Goal: Task Accomplishment & Management: Manage account settings

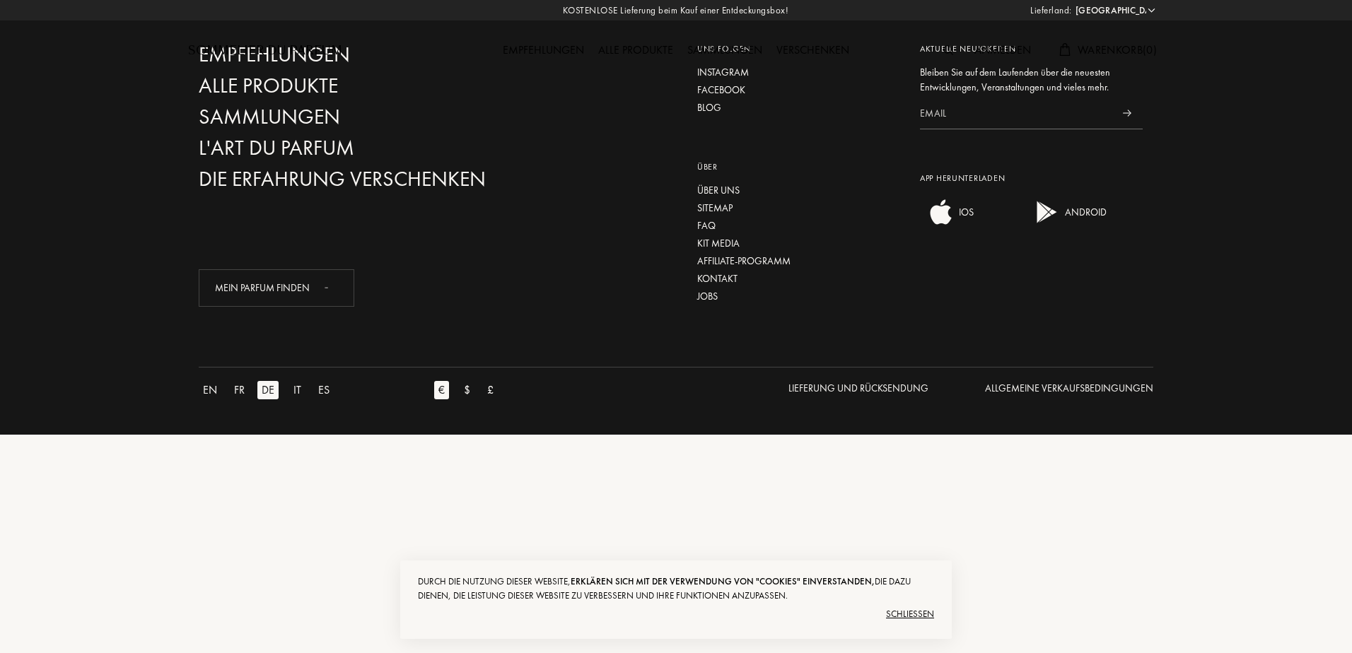
select select "DE"
click at [918, 610] on div "Schließen" at bounding box center [676, 614] width 516 height 23
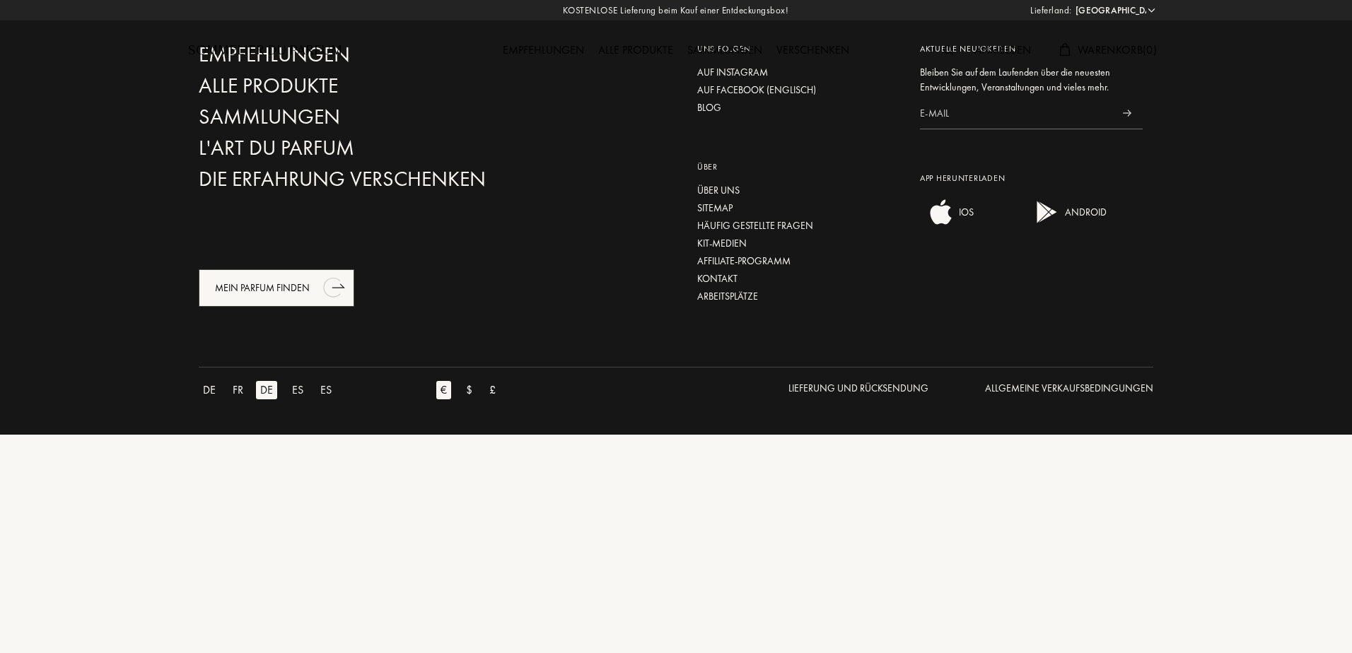
click at [281, 303] on div "Mein Parfum finden" at bounding box center [277, 287] width 156 height 37
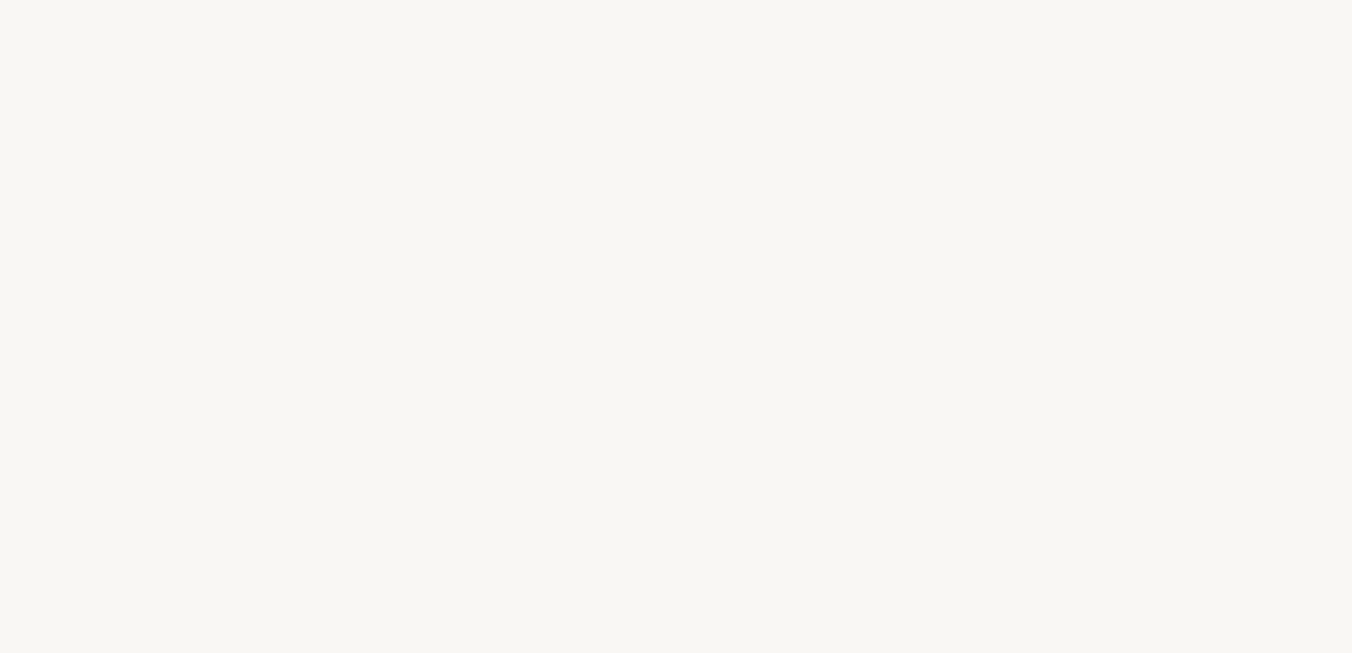
click at [281, 303] on div "B e g i n n e n w i r m i t e i n i g e n F r a g e n ," at bounding box center [676, 298] width 1352 height 53
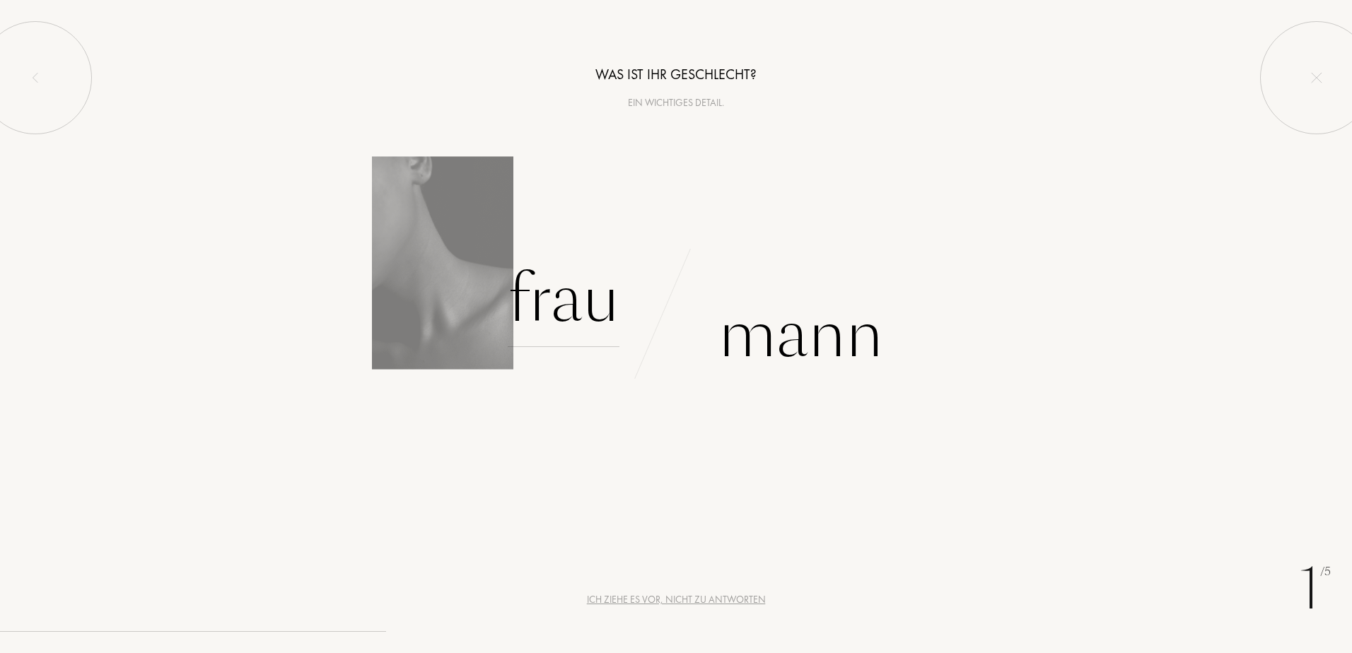
click at [525, 308] on div "Frau" at bounding box center [564, 299] width 112 height 95
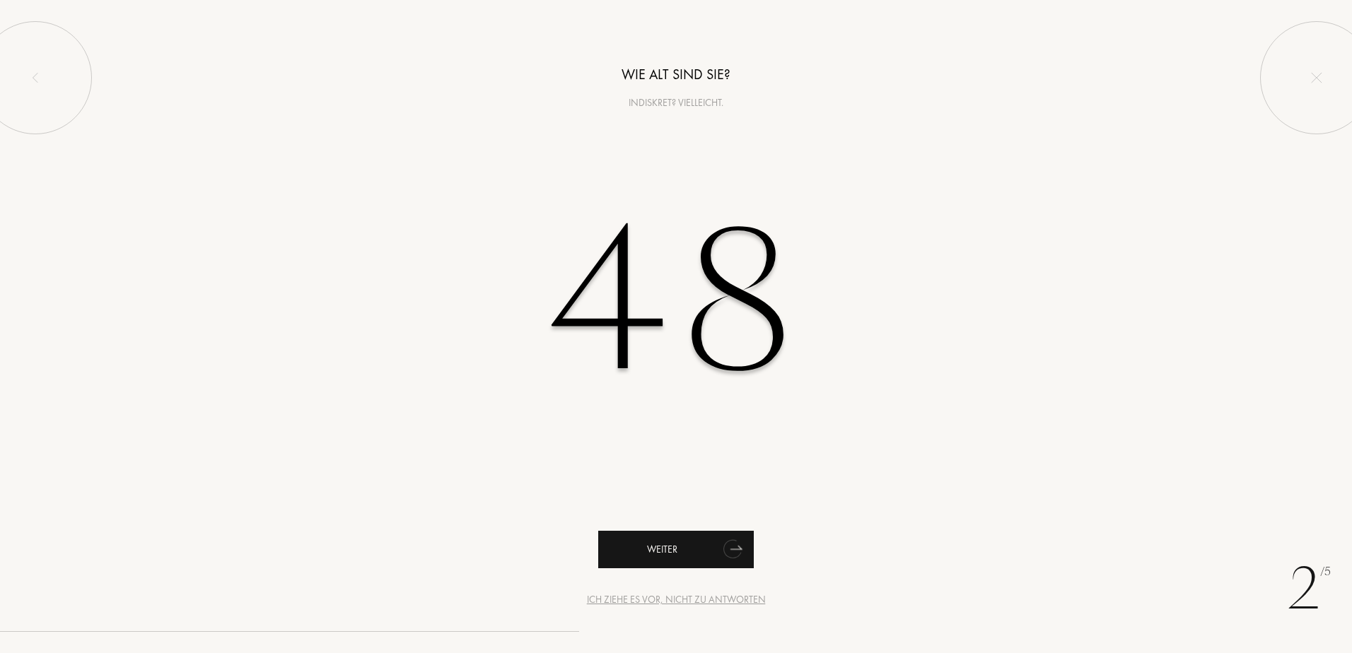
type input "48"
click at [616, 535] on div "Weiter" at bounding box center [676, 549] width 156 height 37
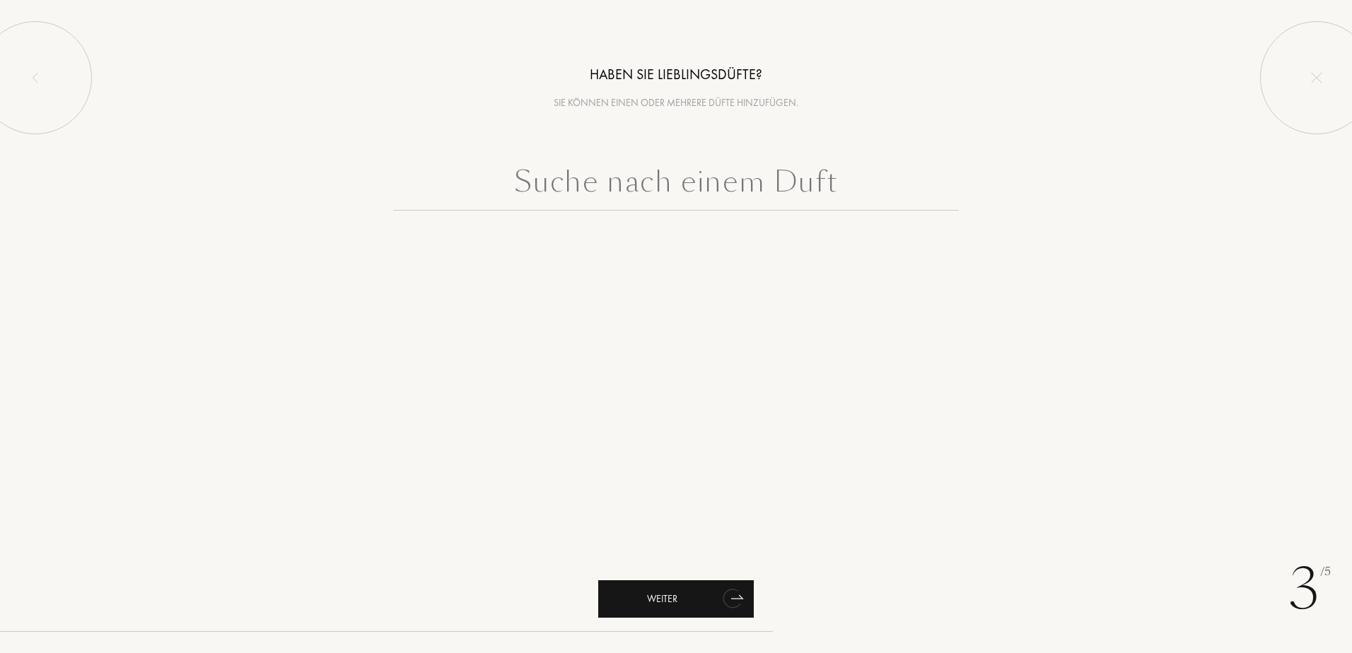
click at [675, 607] on div "Weiter" at bounding box center [676, 598] width 156 height 37
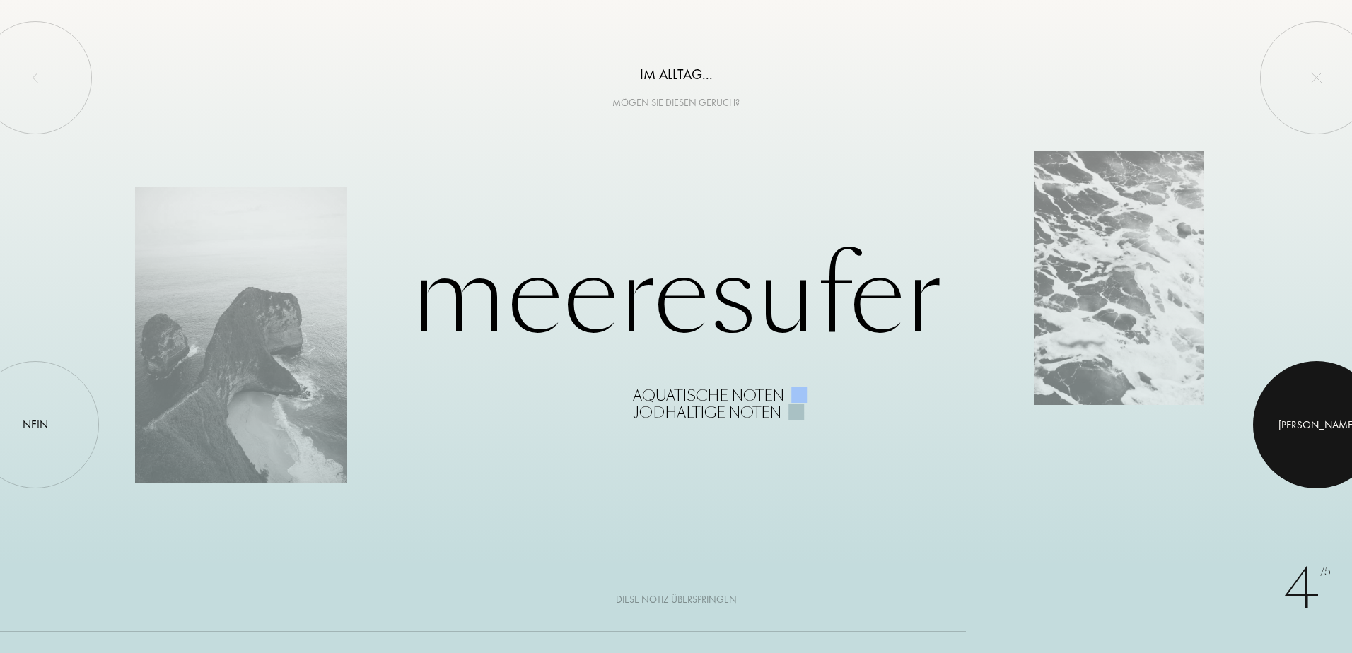
click at [1283, 411] on div at bounding box center [1316, 424] width 127 height 127
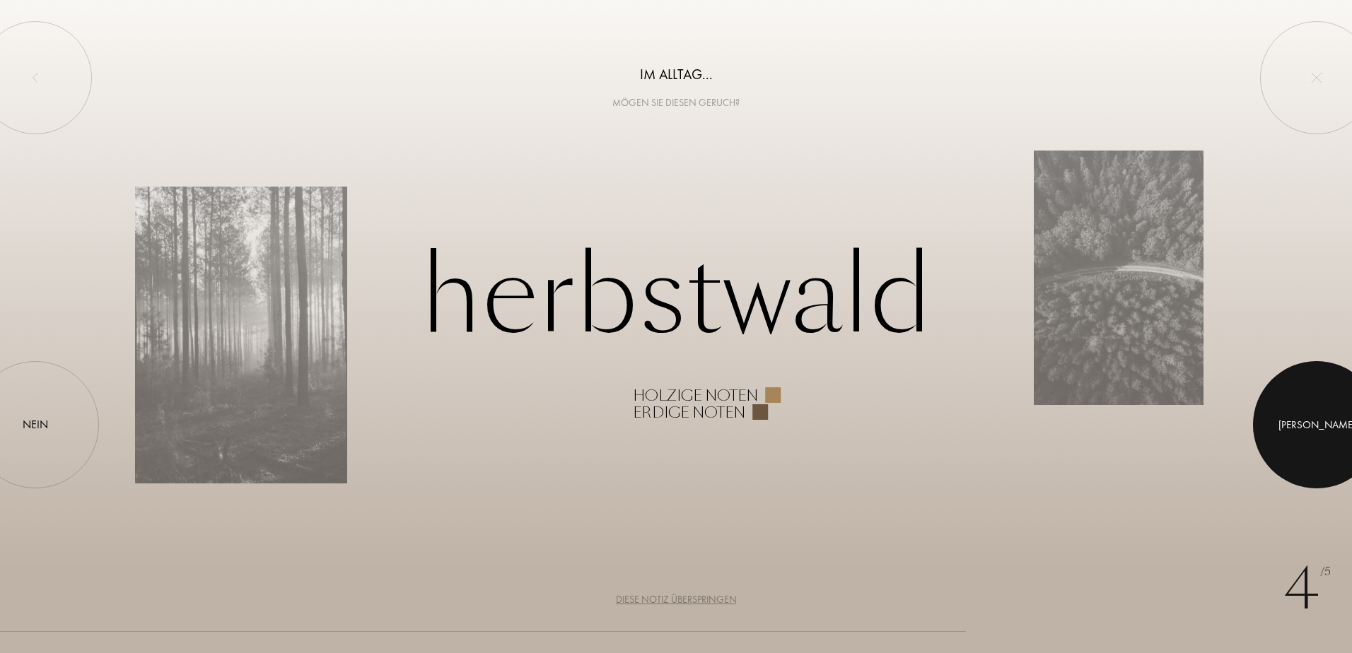
click at [1283, 411] on div at bounding box center [1316, 424] width 127 height 127
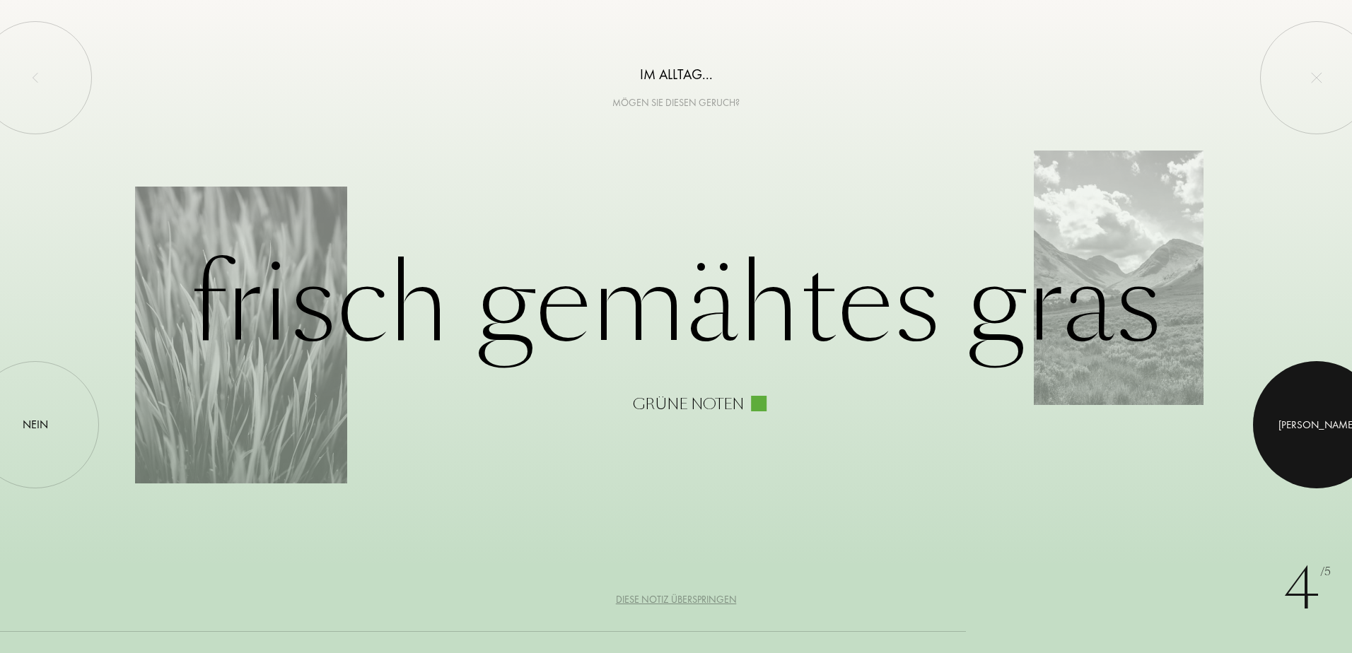
click at [1283, 411] on div at bounding box center [1316, 424] width 127 height 127
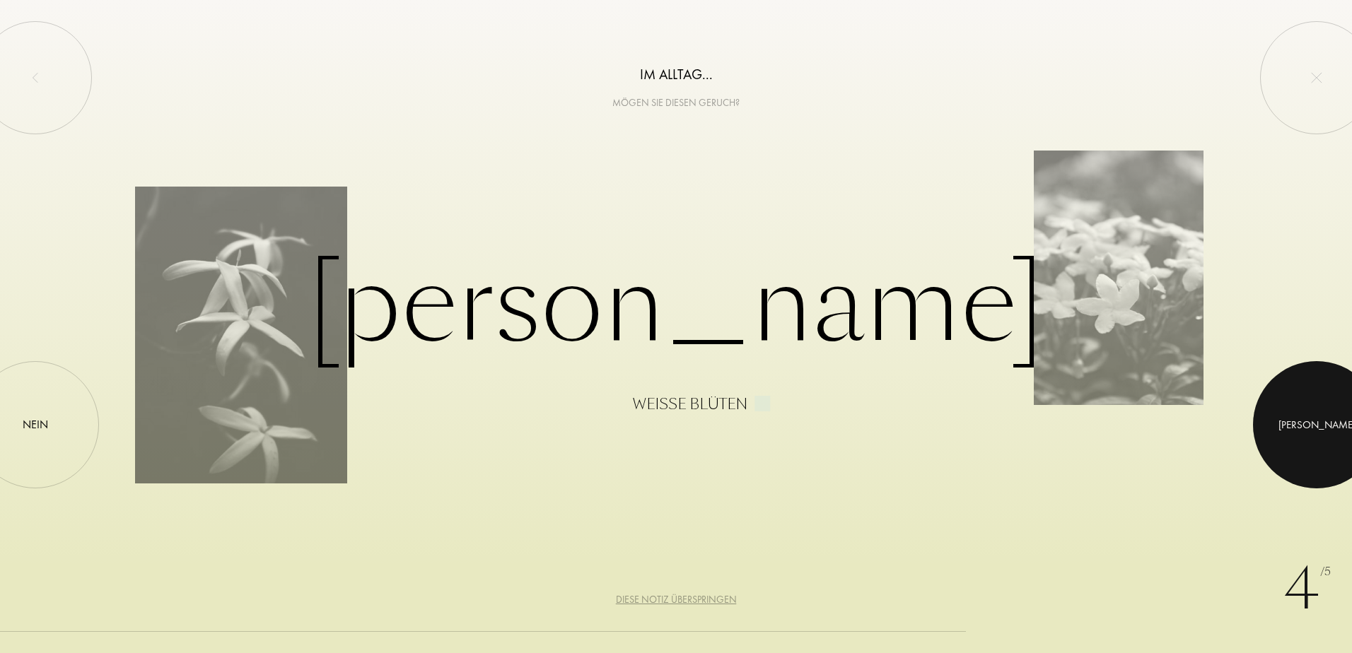
click at [1283, 411] on div at bounding box center [1316, 424] width 127 height 127
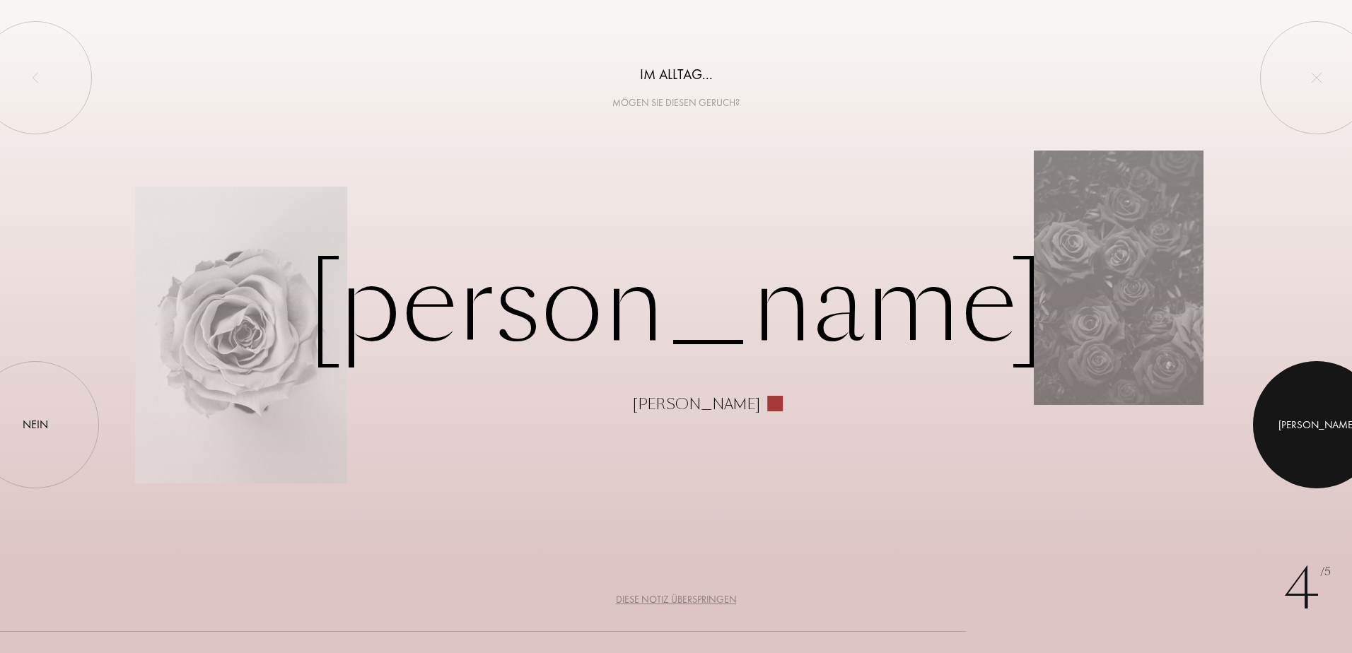
click at [1283, 411] on div at bounding box center [1316, 424] width 127 height 127
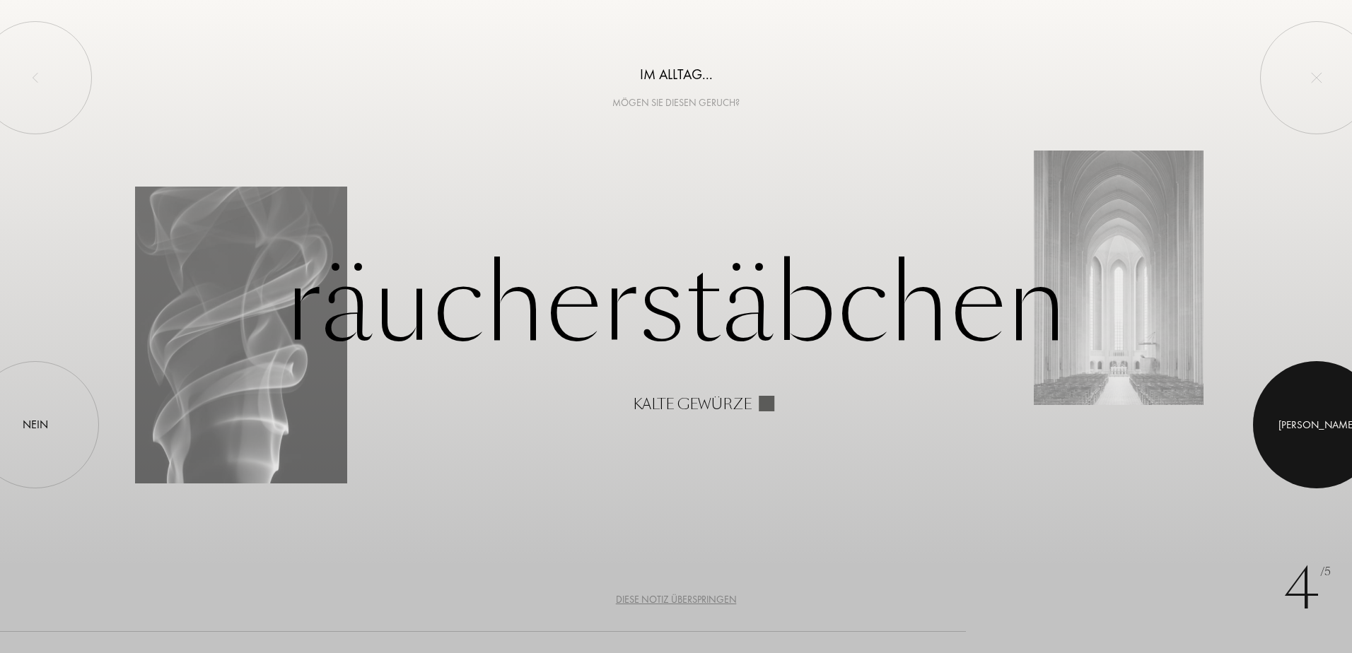
click at [1283, 411] on div at bounding box center [1316, 424] width 127 height 127
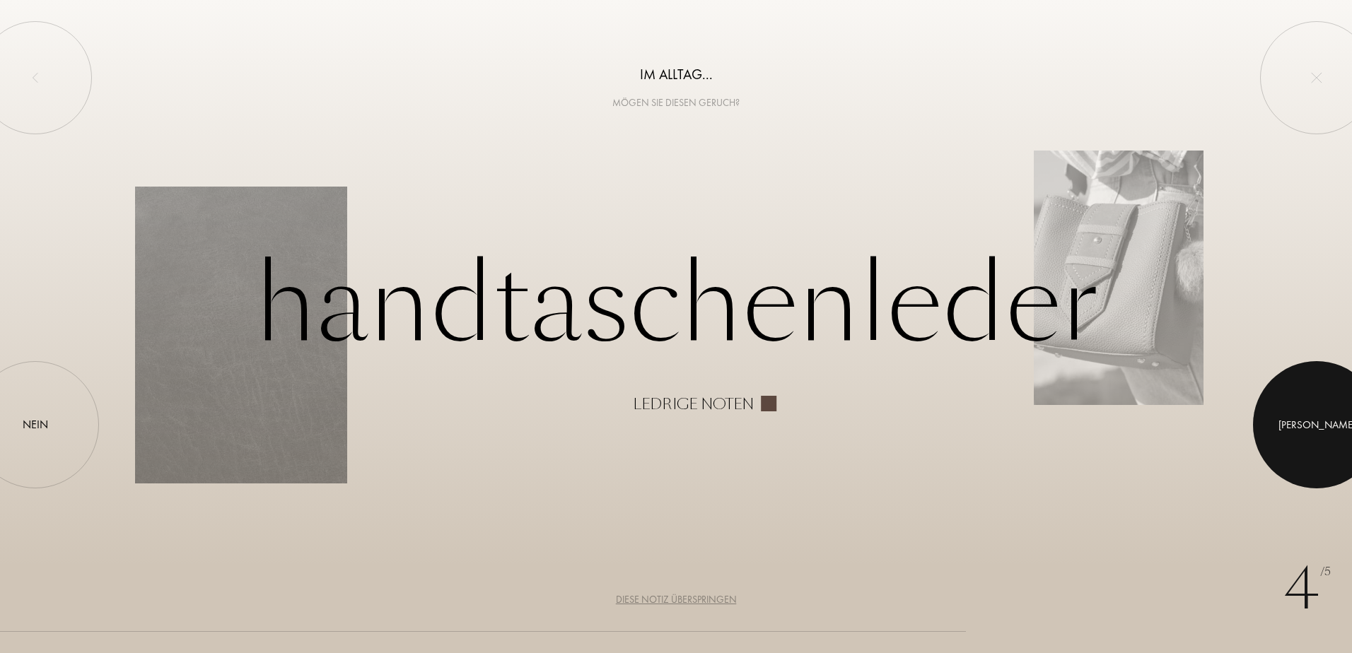
click at [1283, 411] on div at bounding box center [1316, 424] width 127 height 127
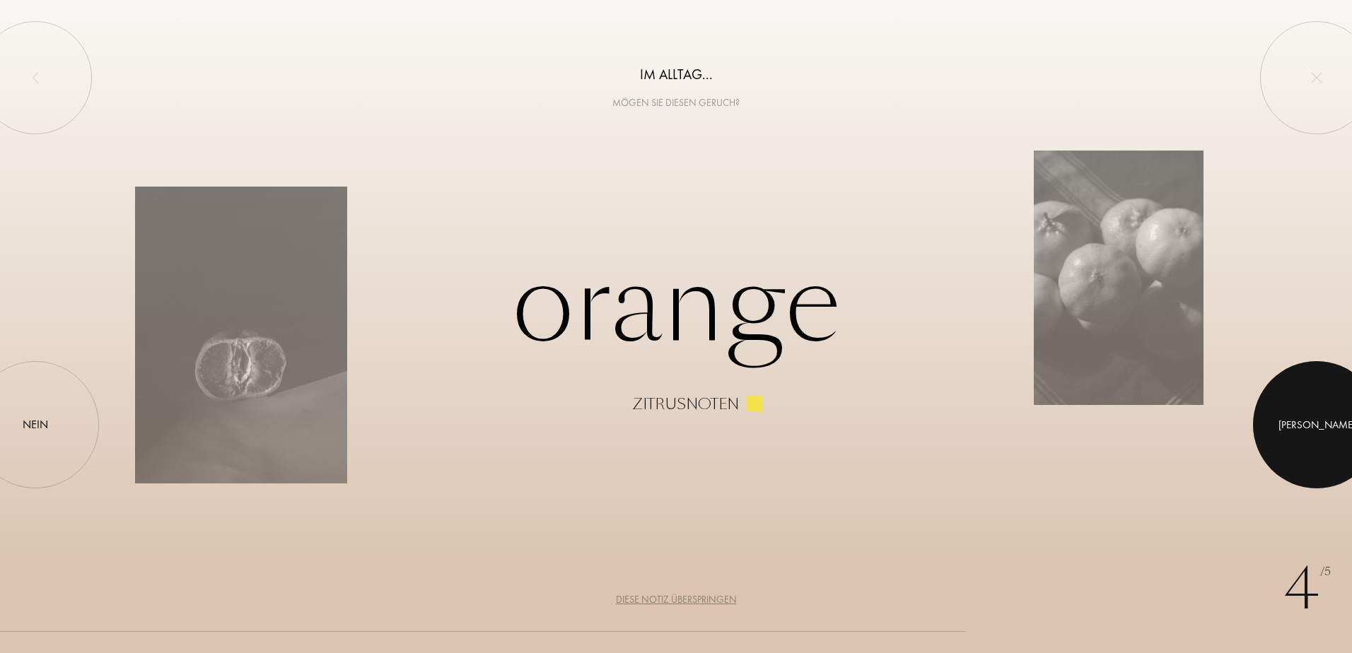
click at [1283, 411] on div at bounding box center [1316, 424] width 127 height 127
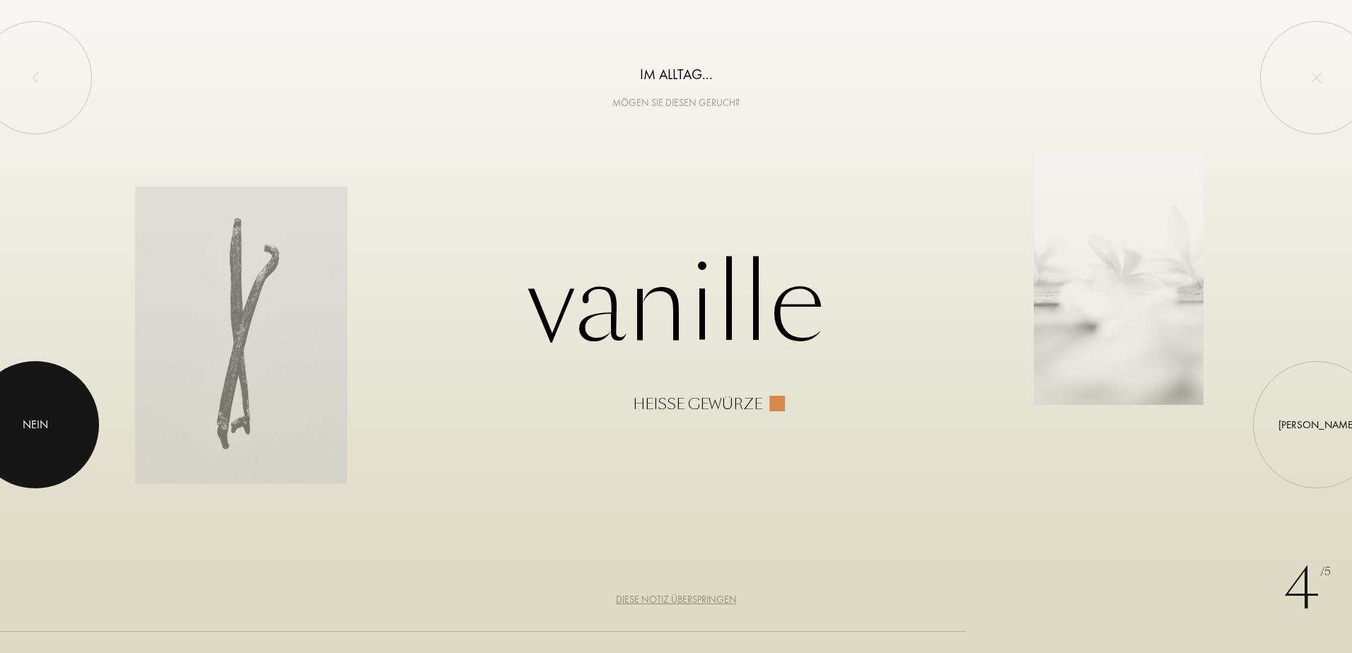
click at [41, 419] on div "Nein" at bounding box center [35, 424] width 25 height 17
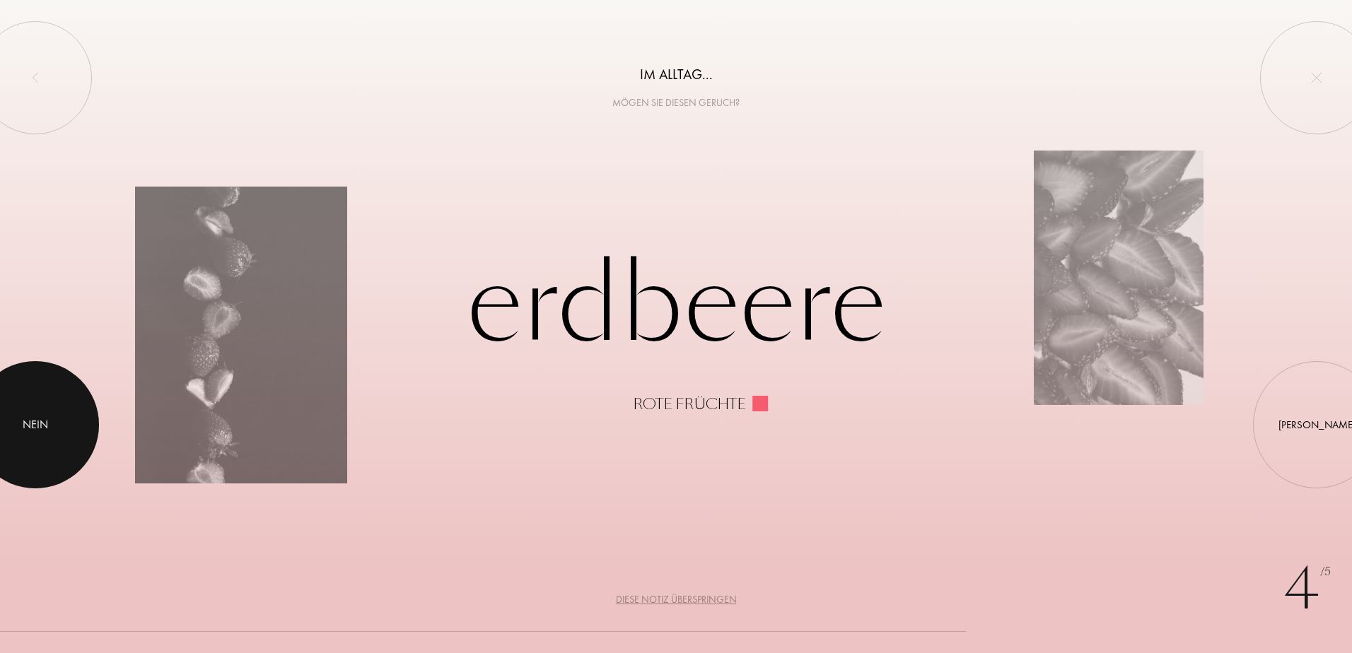
click at [41, 419] on div "Nein" at bounding box center [35, 424] width 25 height 17
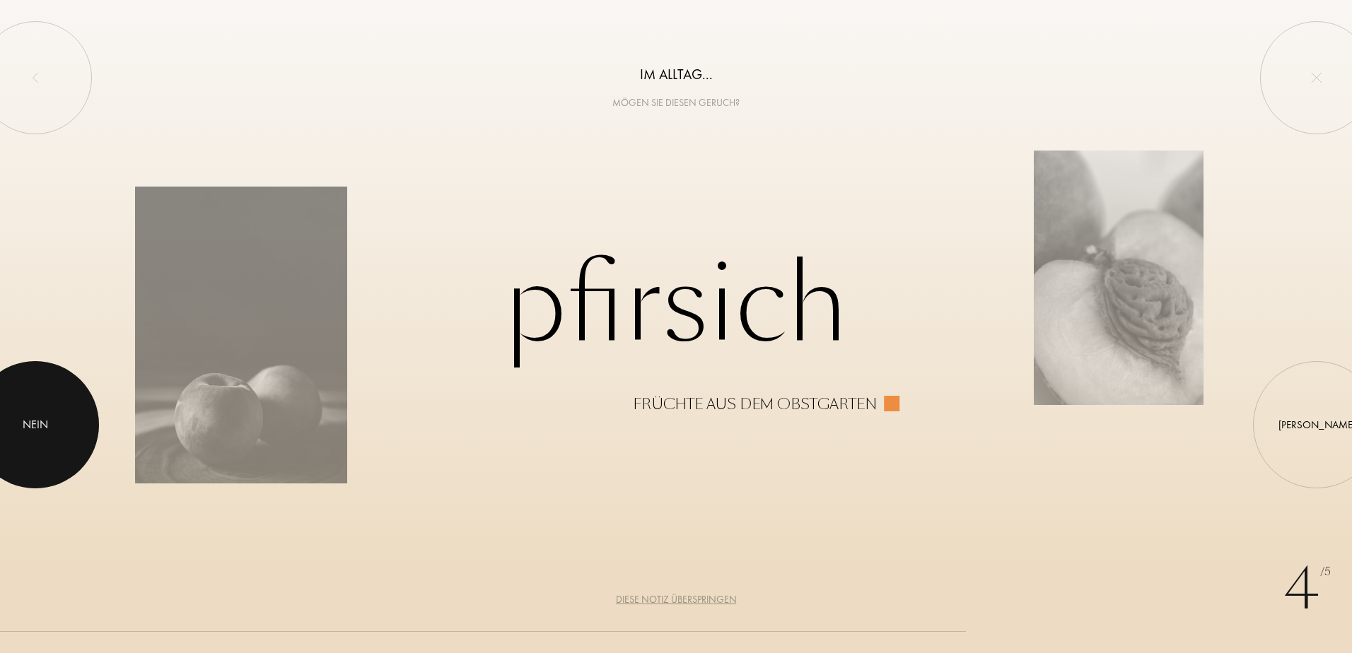
click at [41, 419] on div "Nein" at bounding box center [35, 424] width 25 height 17
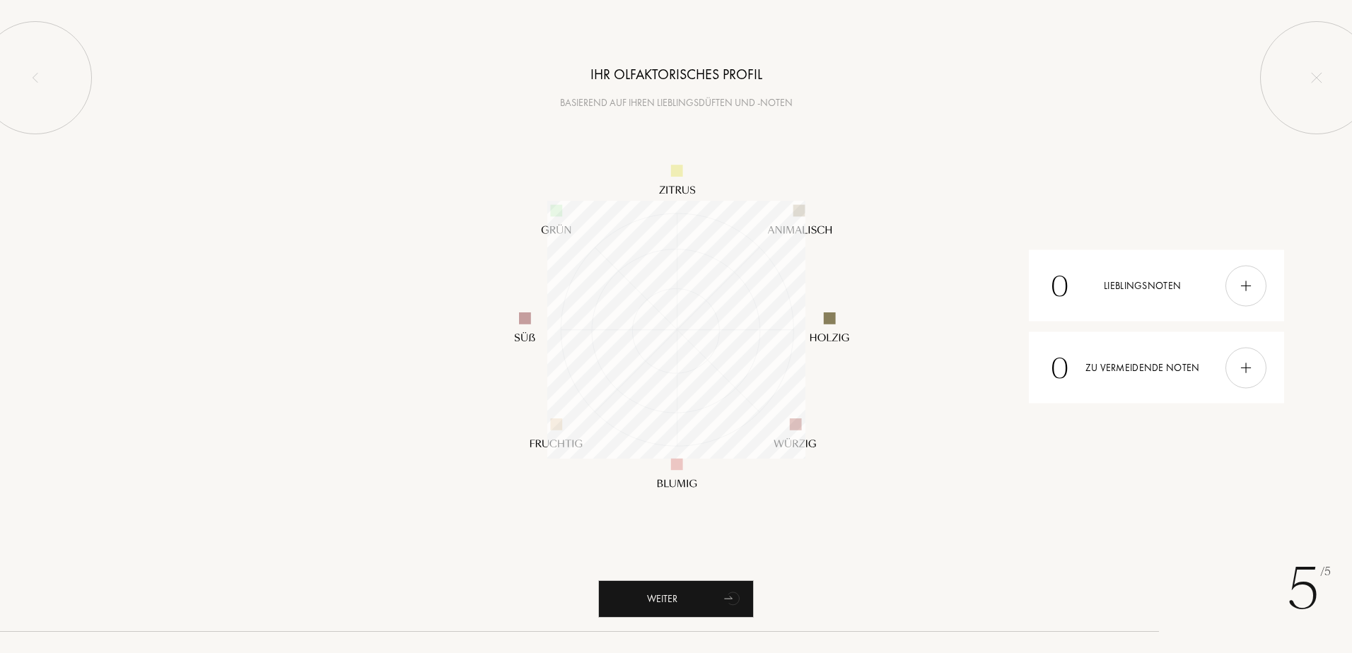
scroll to position [258, 258]
click at [695, 593] on div "Weiter" at bounding box center [676, 598] width 156 height 37
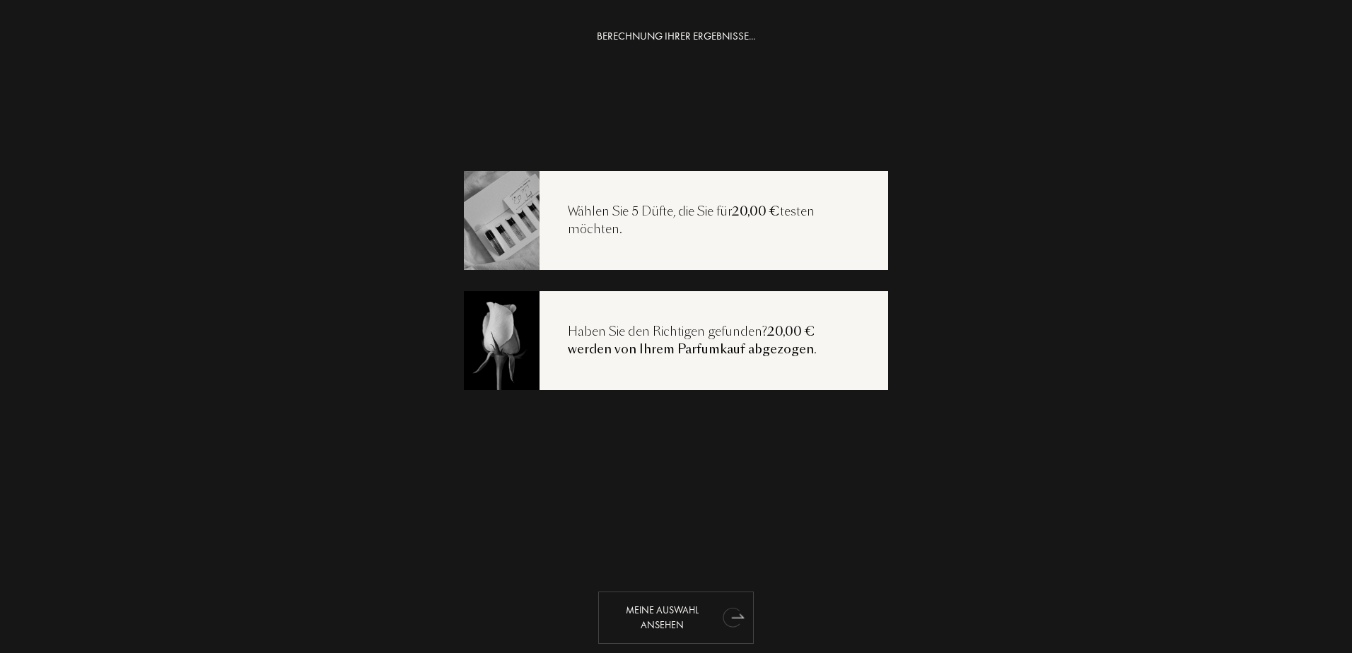
click at [679, 605] on div "Meine Auswahl ansehen" at bounding box center [676, 618] width 156 height 52
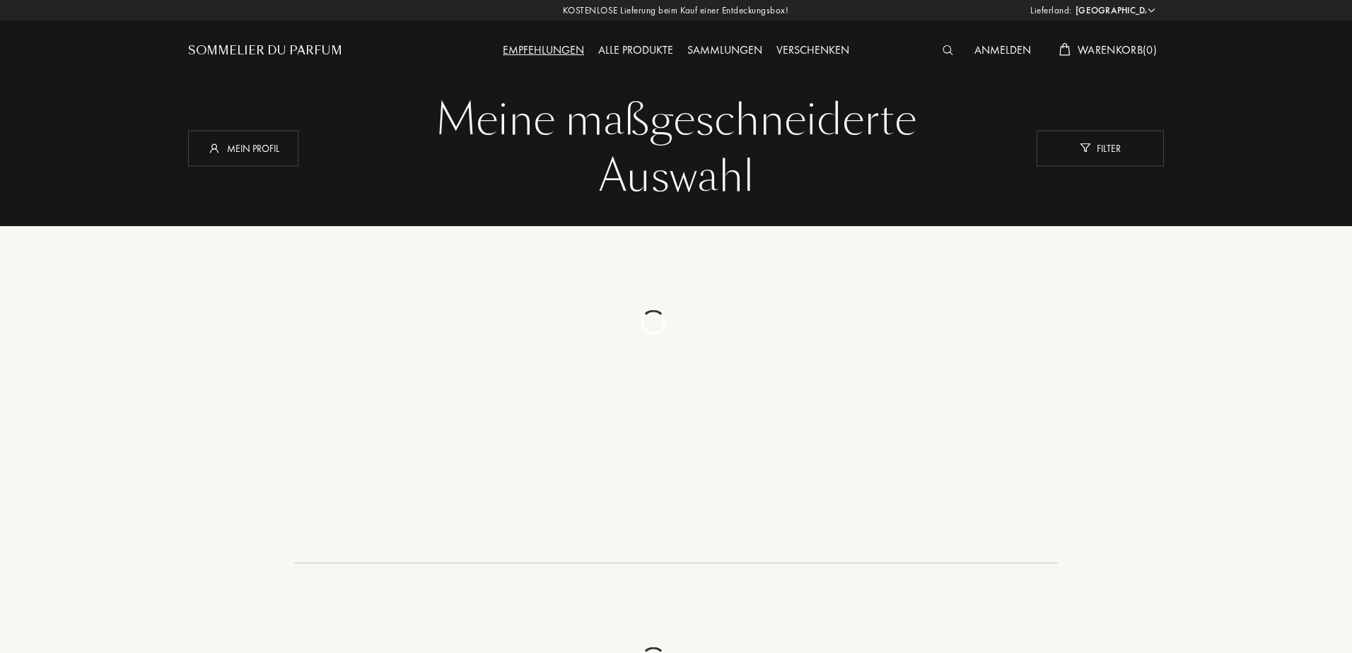
select select "DE"
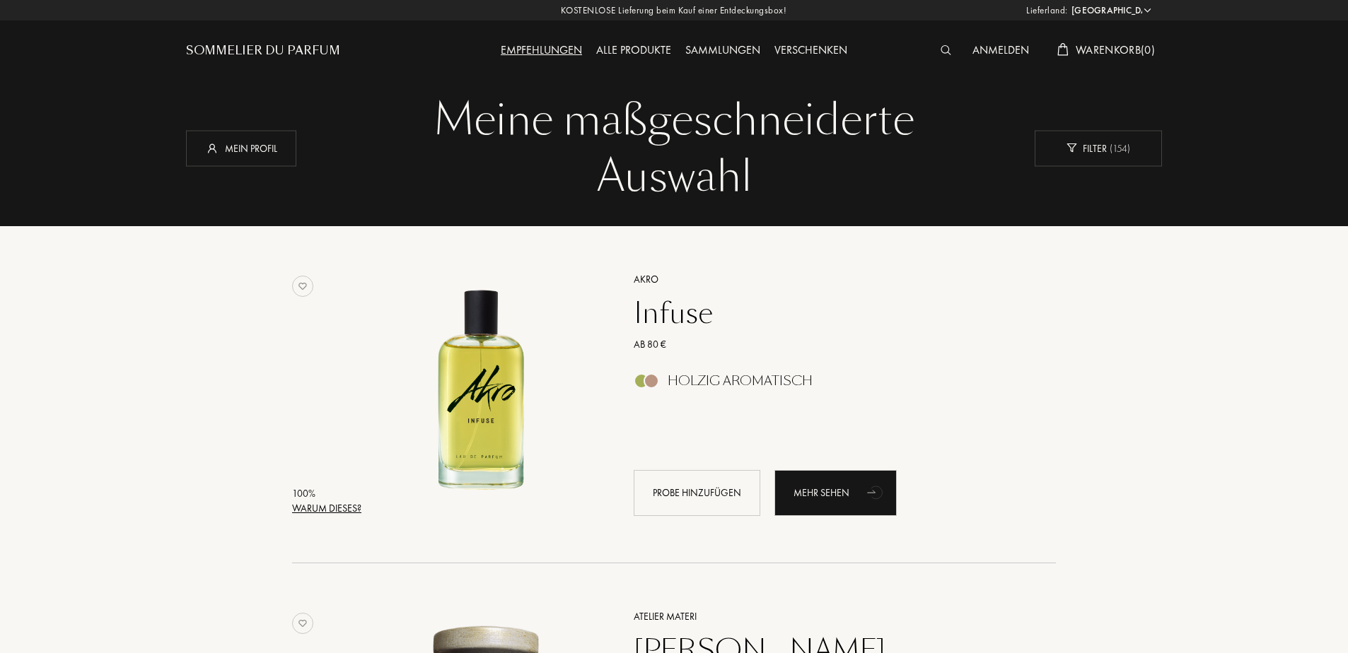
click at [1003, 48] on div "Anmelden" at bounding box center [1000, 51] width 71 height 18
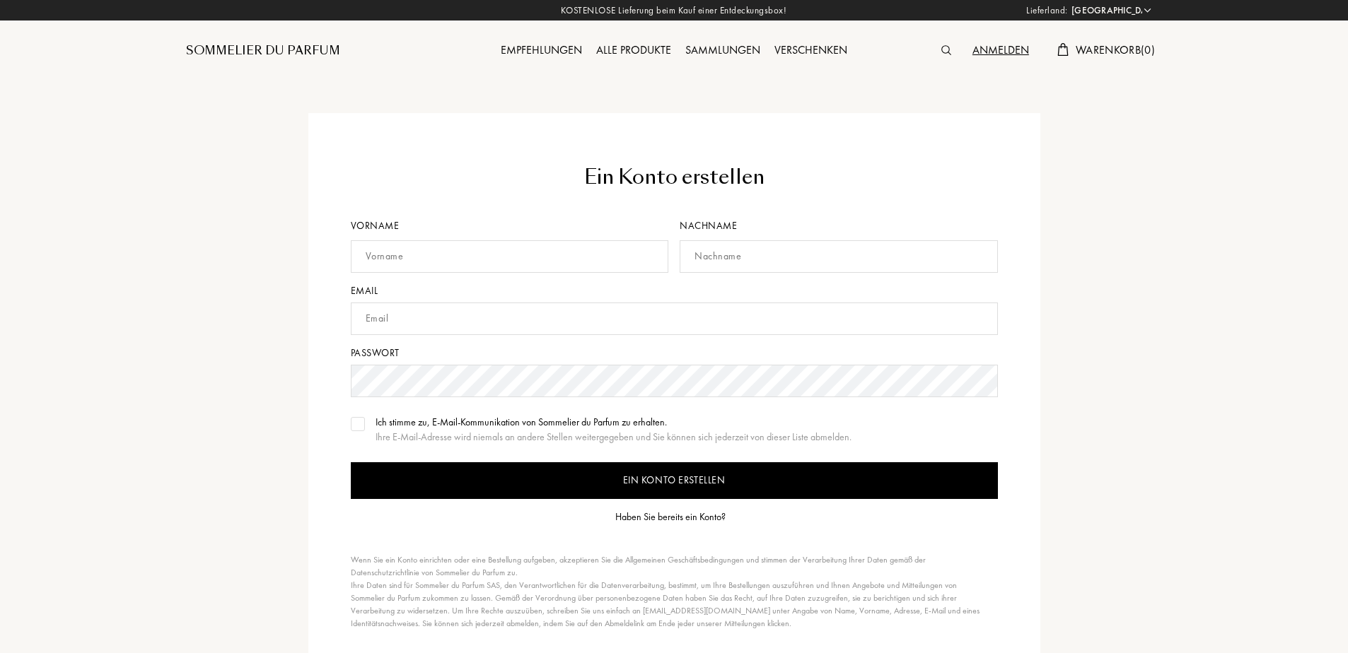
select select "DE"
click at [687, 515] on div "Haben Sie bereits ein Konto?" at bounding box center [670, 517] width 110 height 15
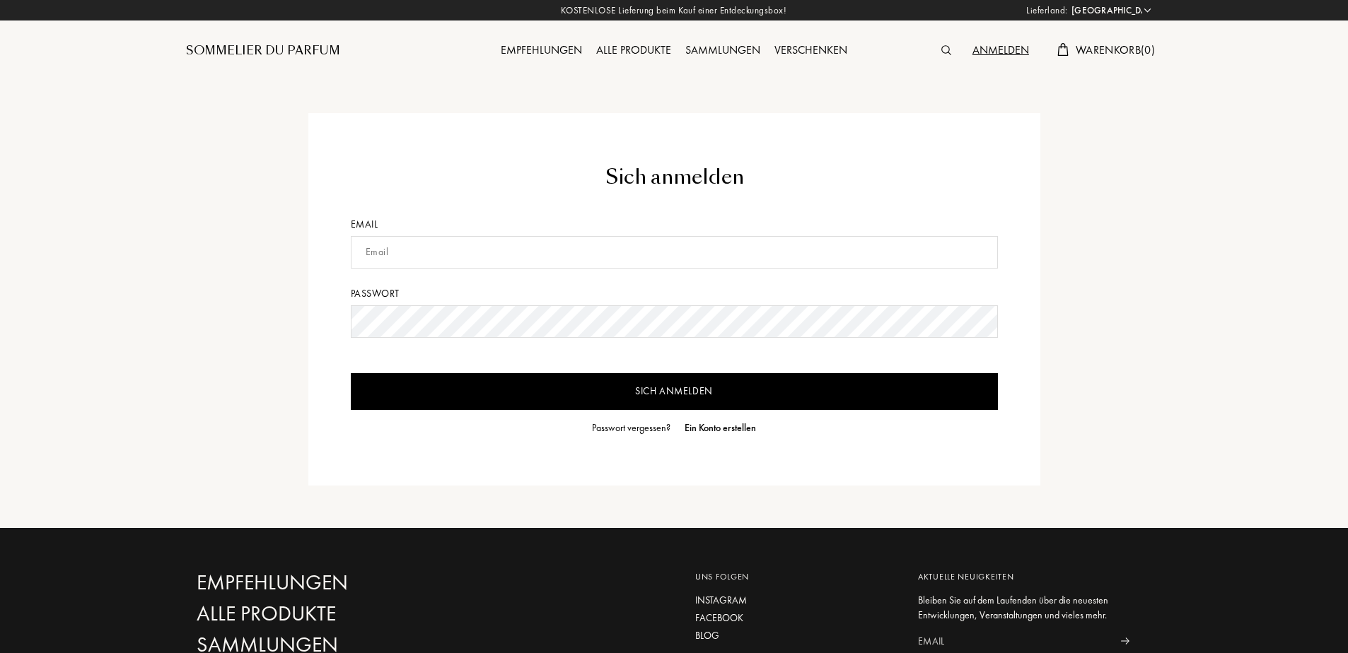
select select "DE"
click at [414, 252] on input "text" at bounding box center [674, 252] width 647 height 33
type input "[EMAIL_ADDRESS][DOMAIN_NAME]"
click at [700, 385] on input "Sich anmelden" at bounding box center [674, 391] width 647 height 37
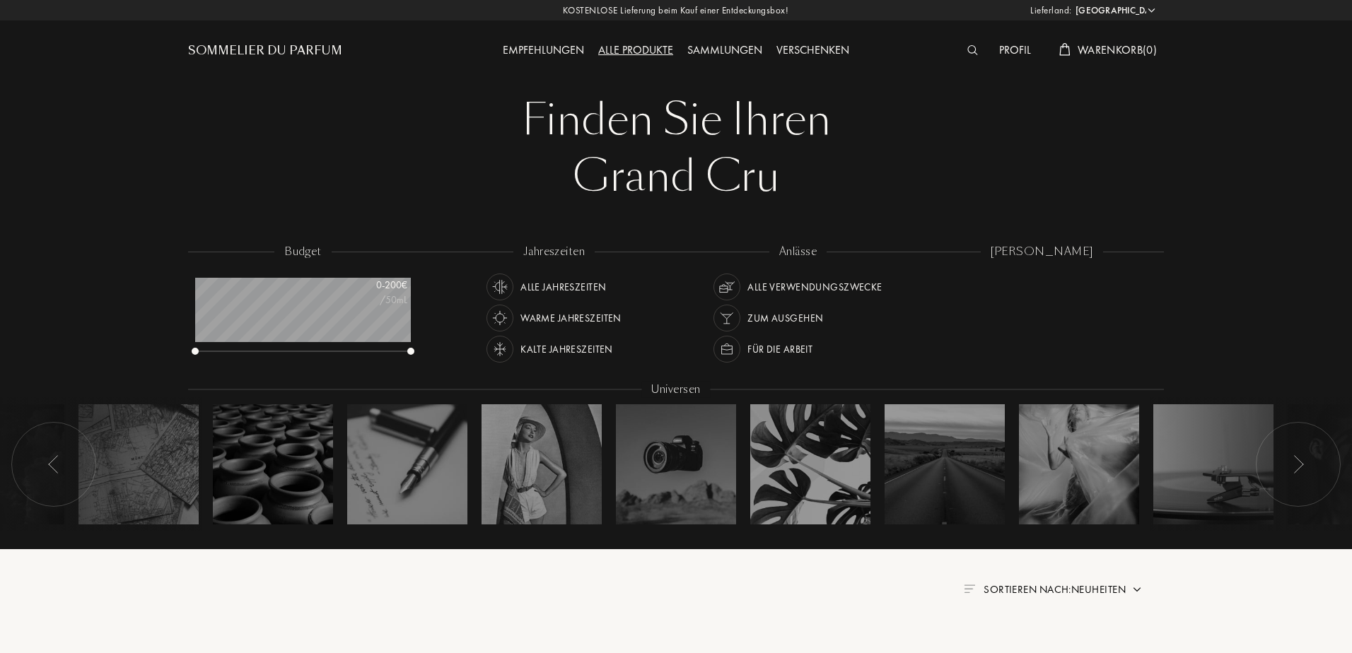
select select "DE"
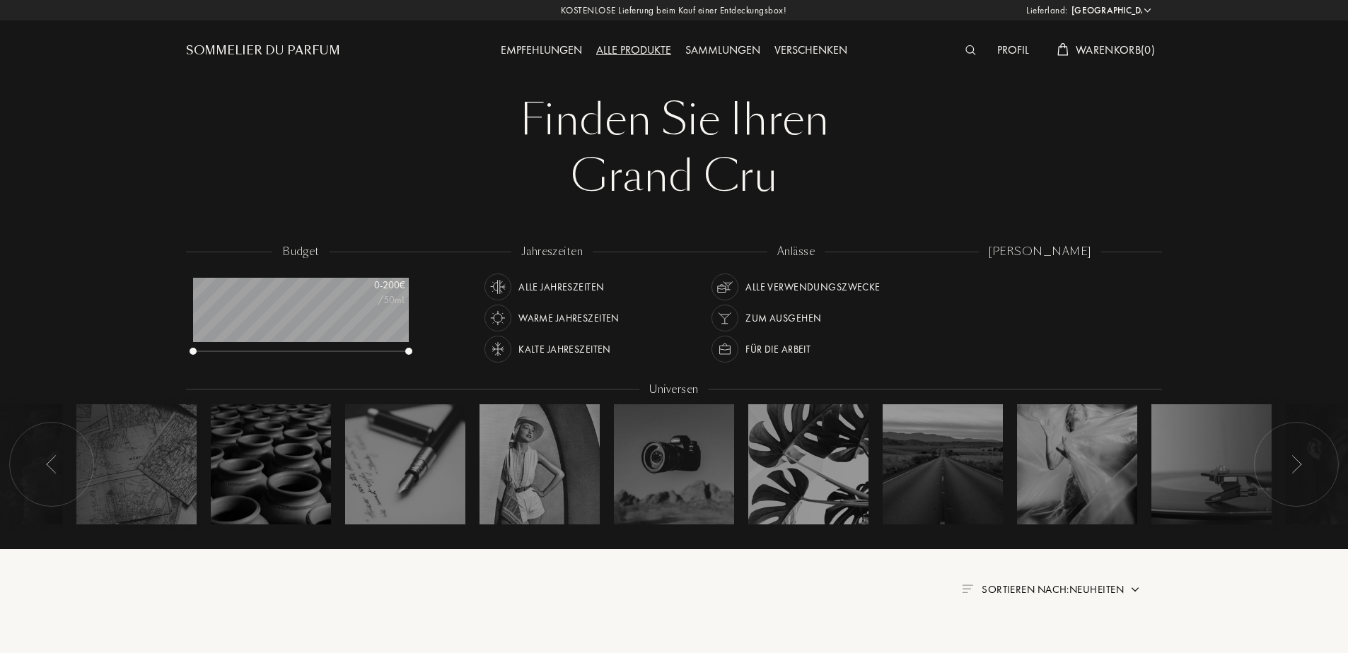
scroll to position [71, 216]
click at [1006, 51] on div "Profil" at bounding box center [1013, 51] width 46 height 18
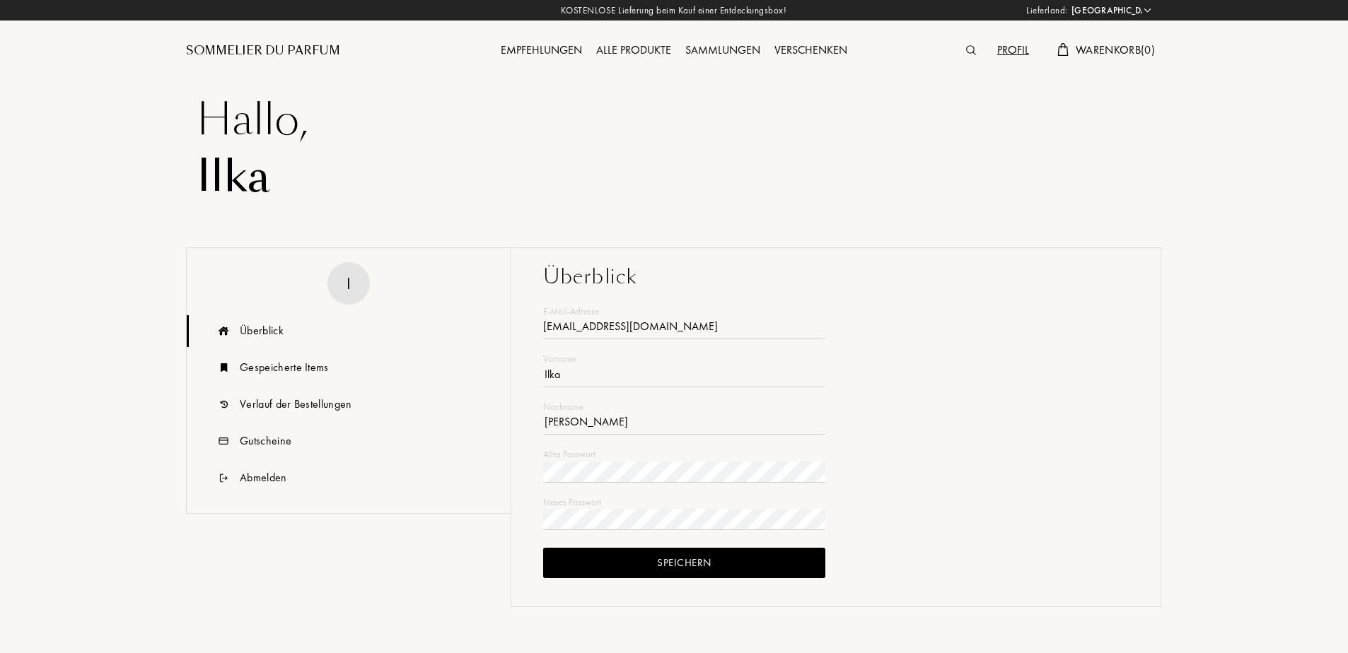
select select "DE"
click at [627, 332] on div "[EMAIL_ADDRESS][DOMAIN_NAME]" at bounding box center [684, 328] width 282 height 21
click at [612, 324] on div "[EMAIL_ADDRESS][DOMAIN_NAME]" at bounding box center [684, 328] width 282 height 21
click at [571, 327] on div "[EMAIL_ADDRESS][DOMAIN_NAME]" at bounding box center [684, 328] width 282 height 21
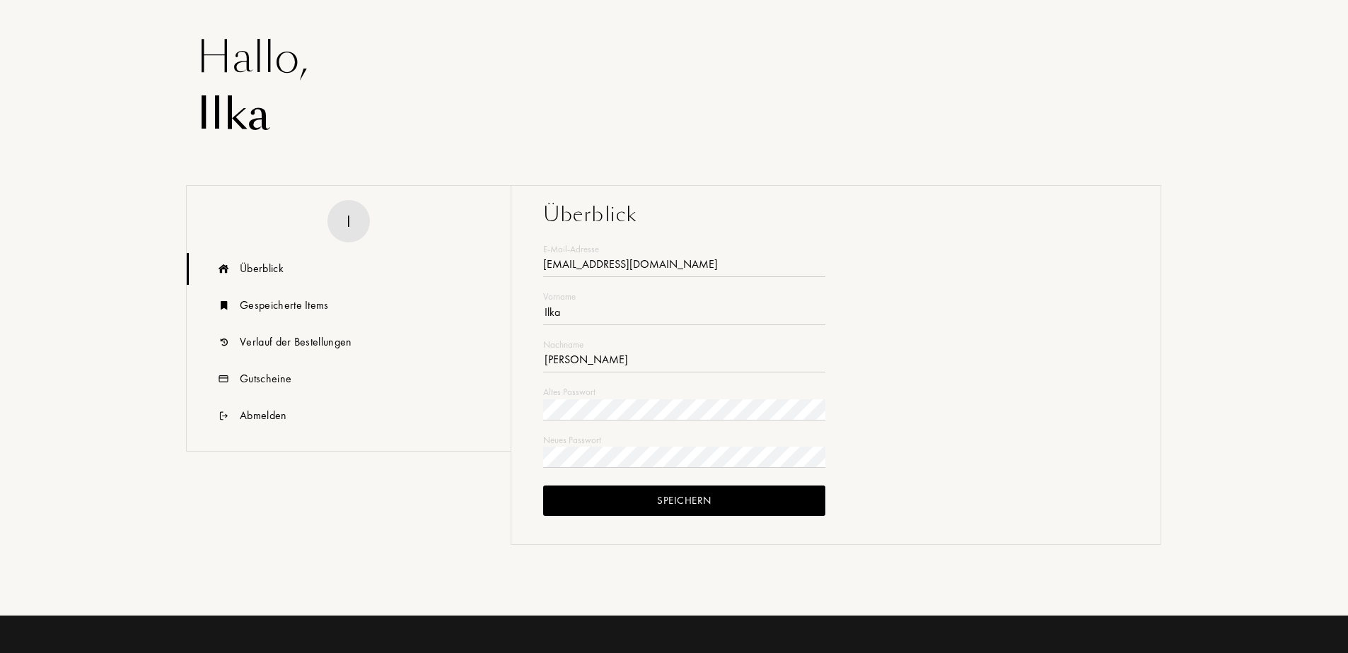
scroll to position [48, 0]
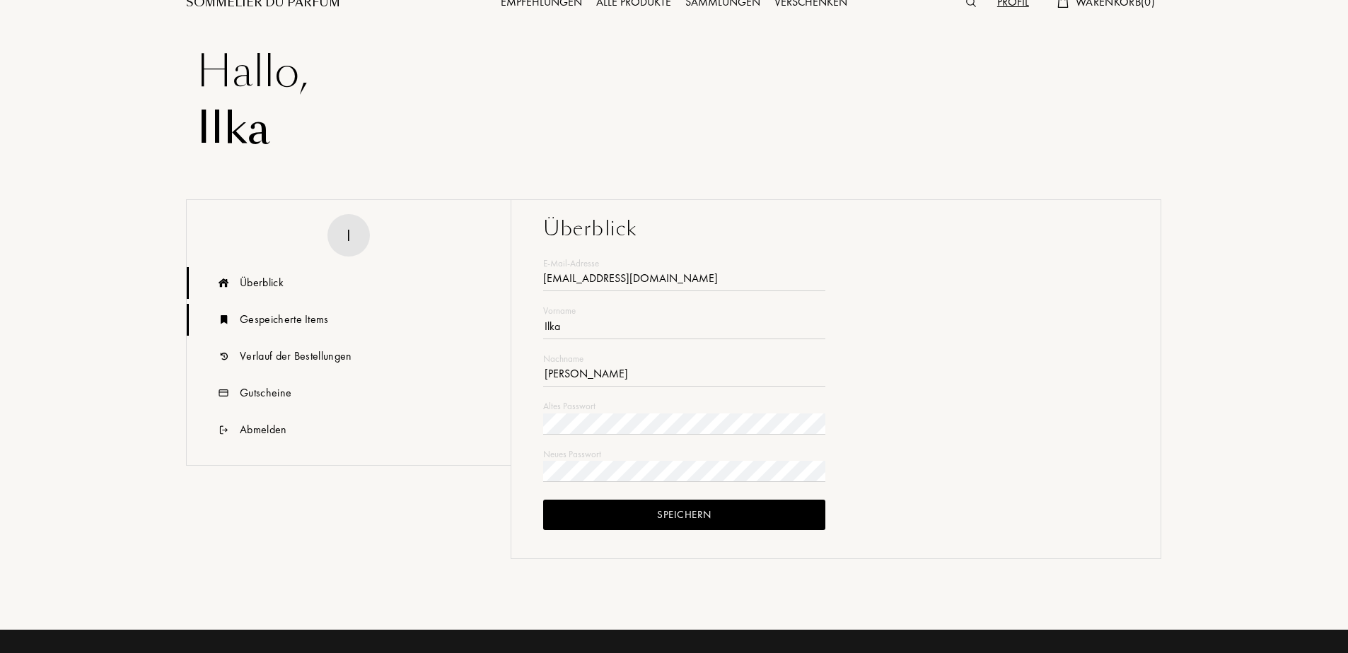
click at [293, 320] on div "Gespeicherte Items" at bounding box center [284, 319] width 89 height 17
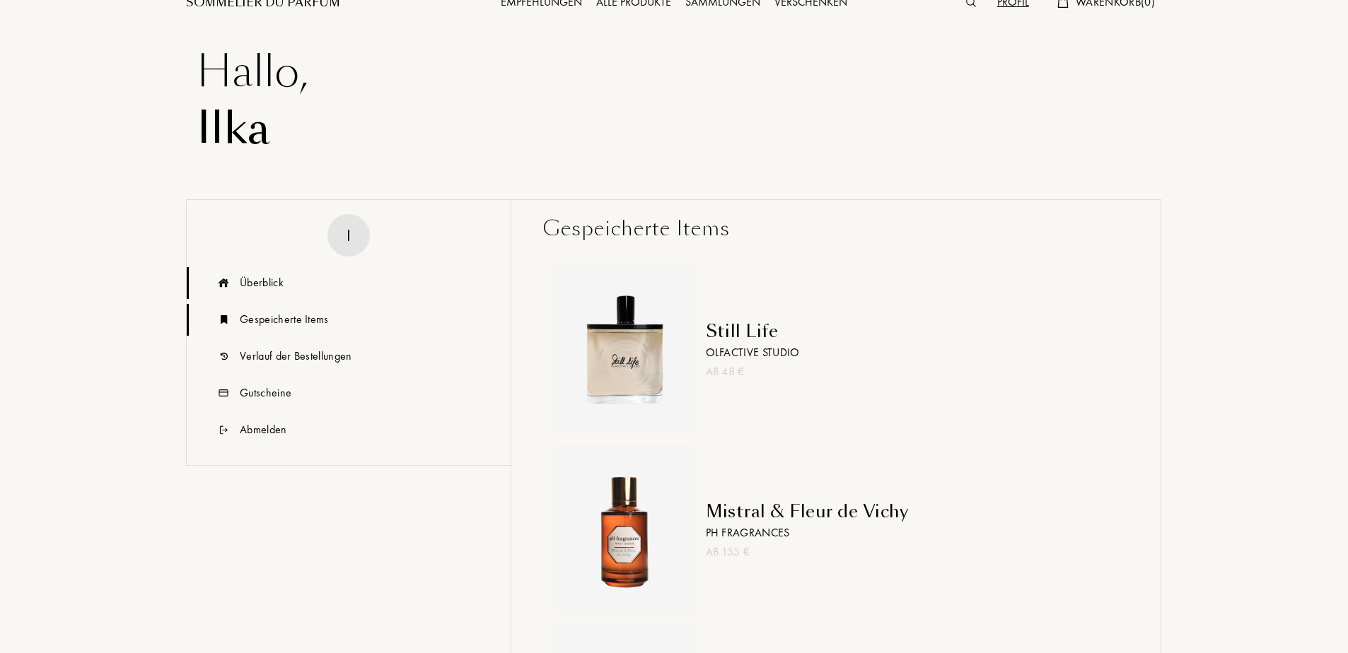
click at [278, 282] on div "Überblick" at bounding box center [262, 282] width 44 height 17
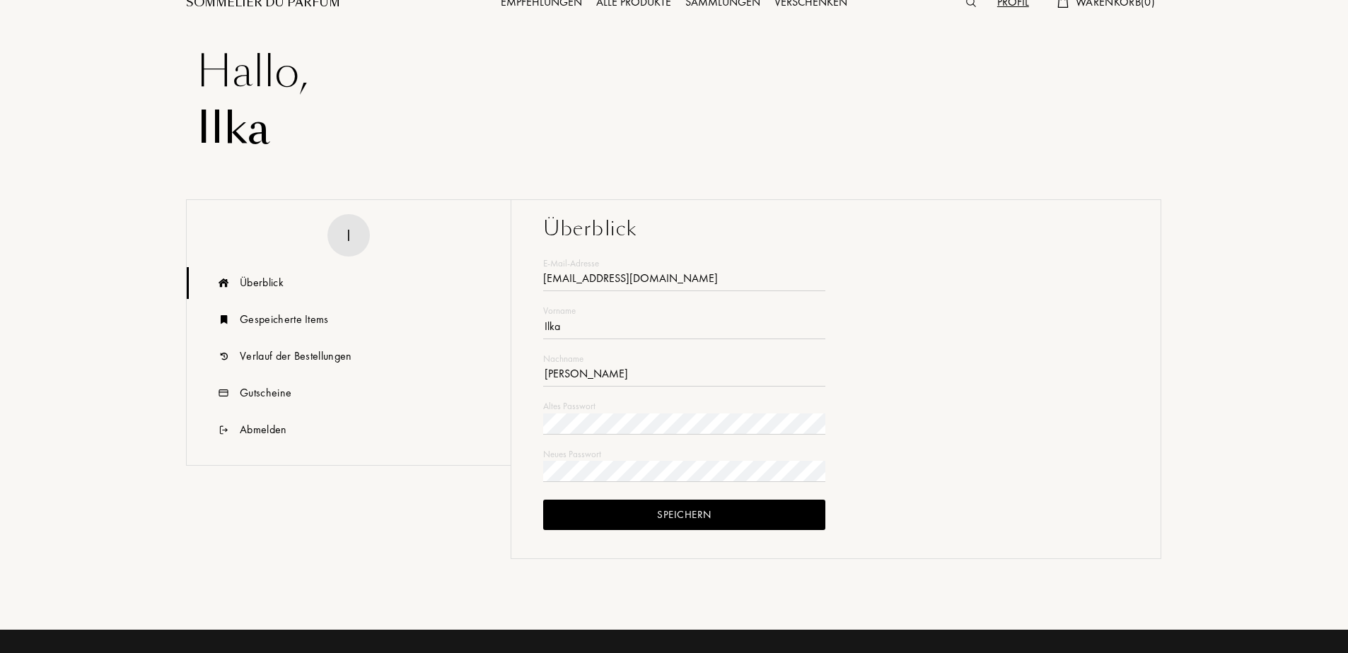
click at [599, 336] on input "Ilka" at bounding box center [684, 328] width 282 height 21
click at [622, 276] on div "ije-arts@arcor.de" at bounding box center [684, 280] width 282 height 21
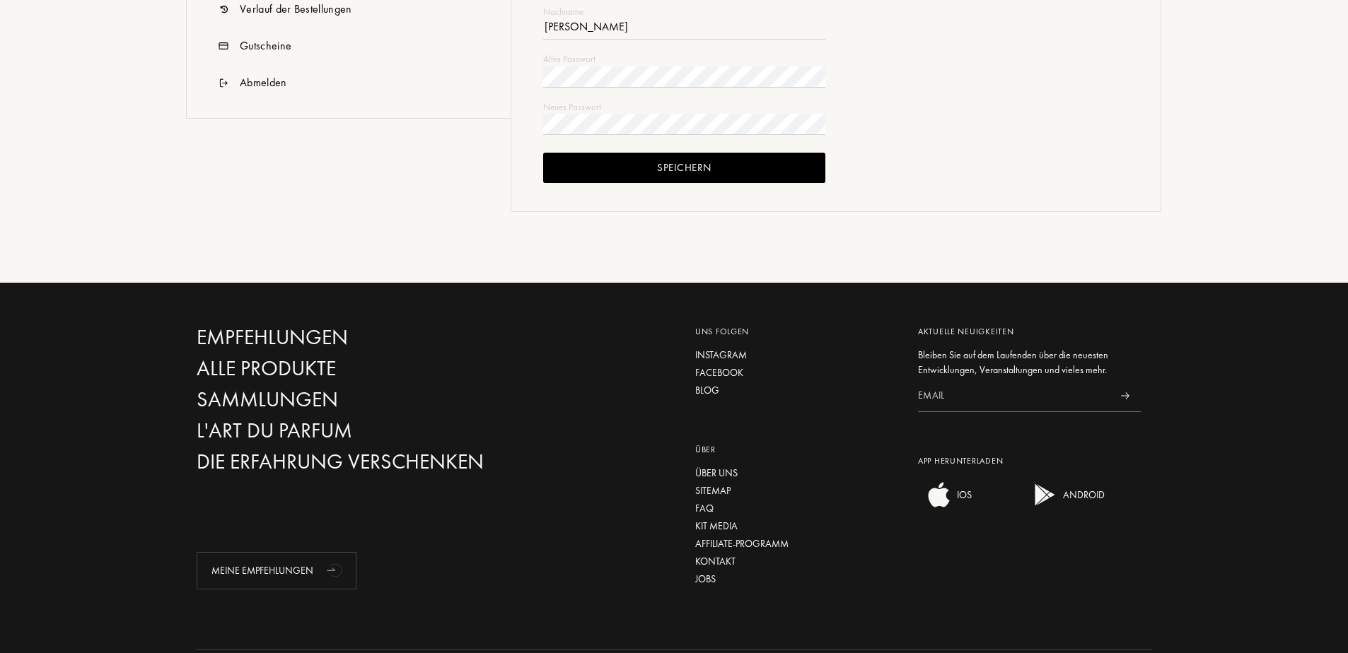
scroll to position [460, 0]
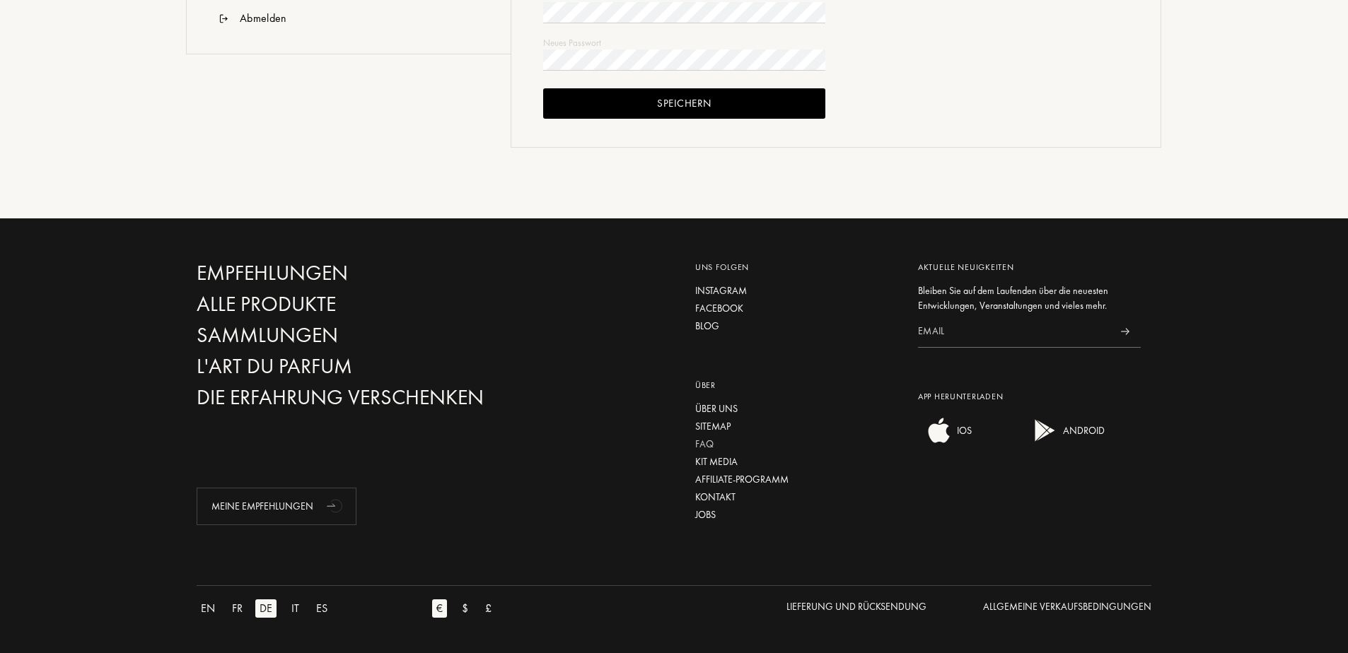
click at [707, 443] on div "FAQ" at bounding box center [796, 444] width 202 height 15
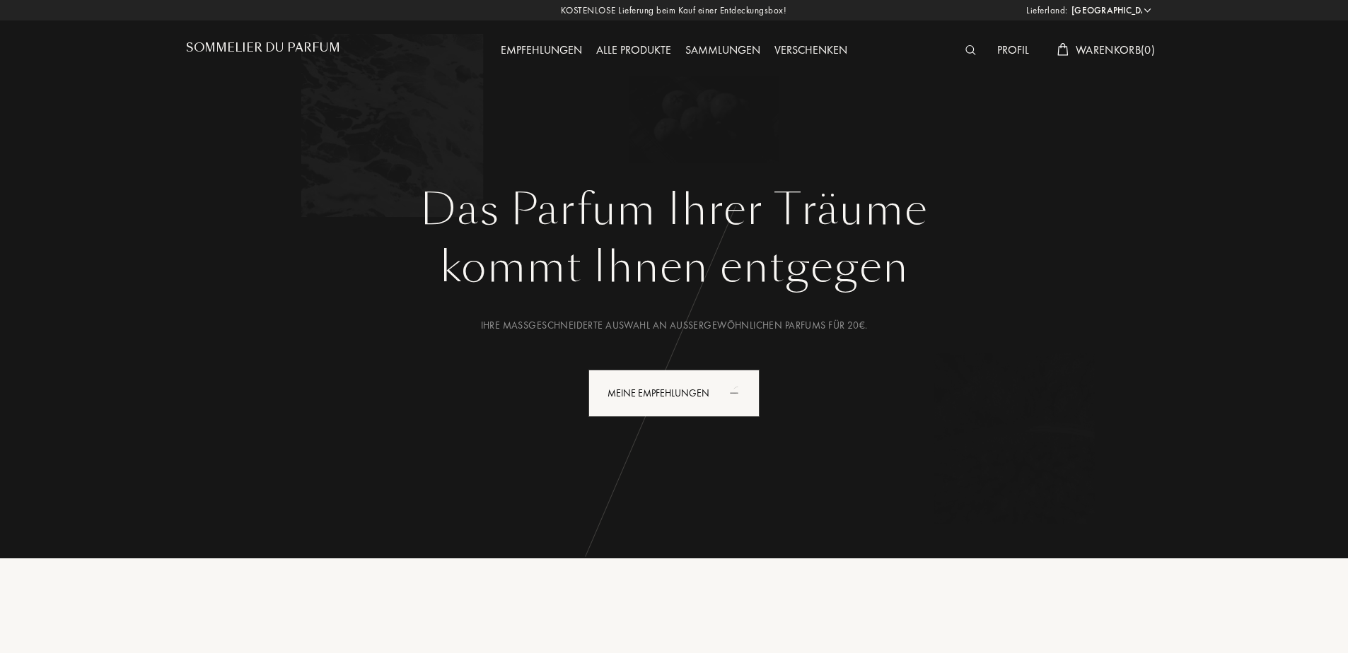
select select "DE"
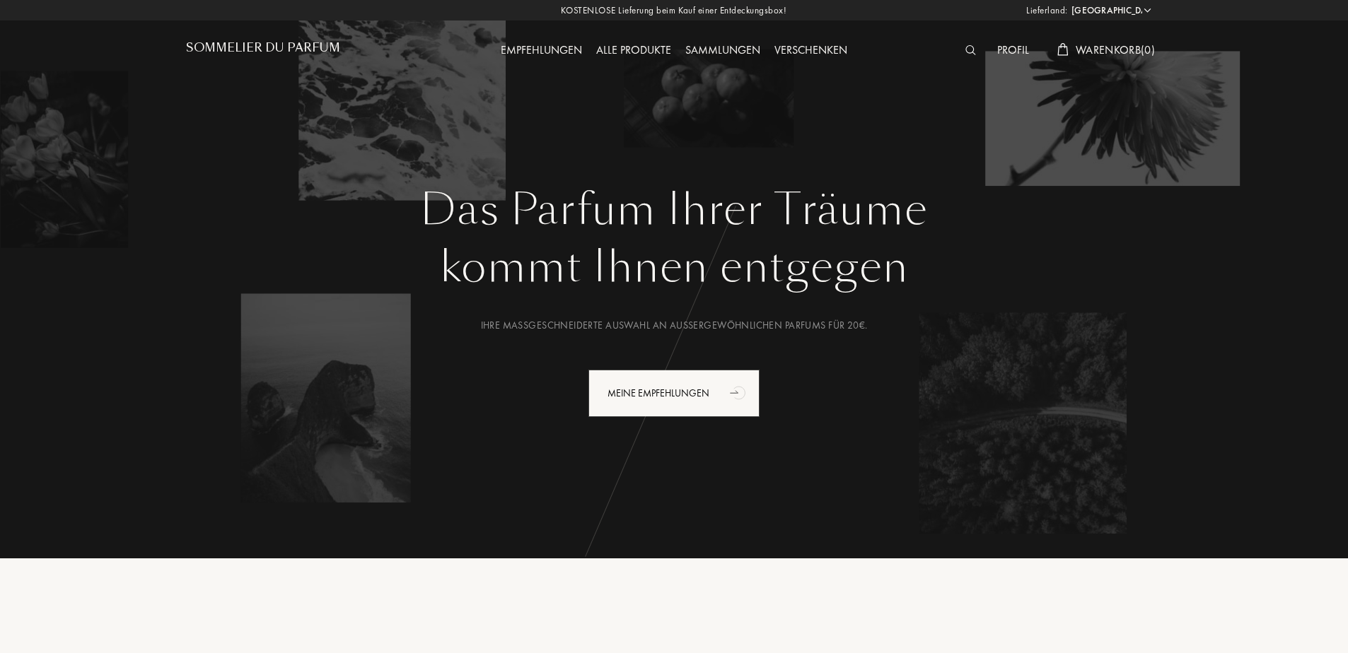
click at [1006, 52] on div "Profil" at bounding box center [1013, 51] width 46 height 18
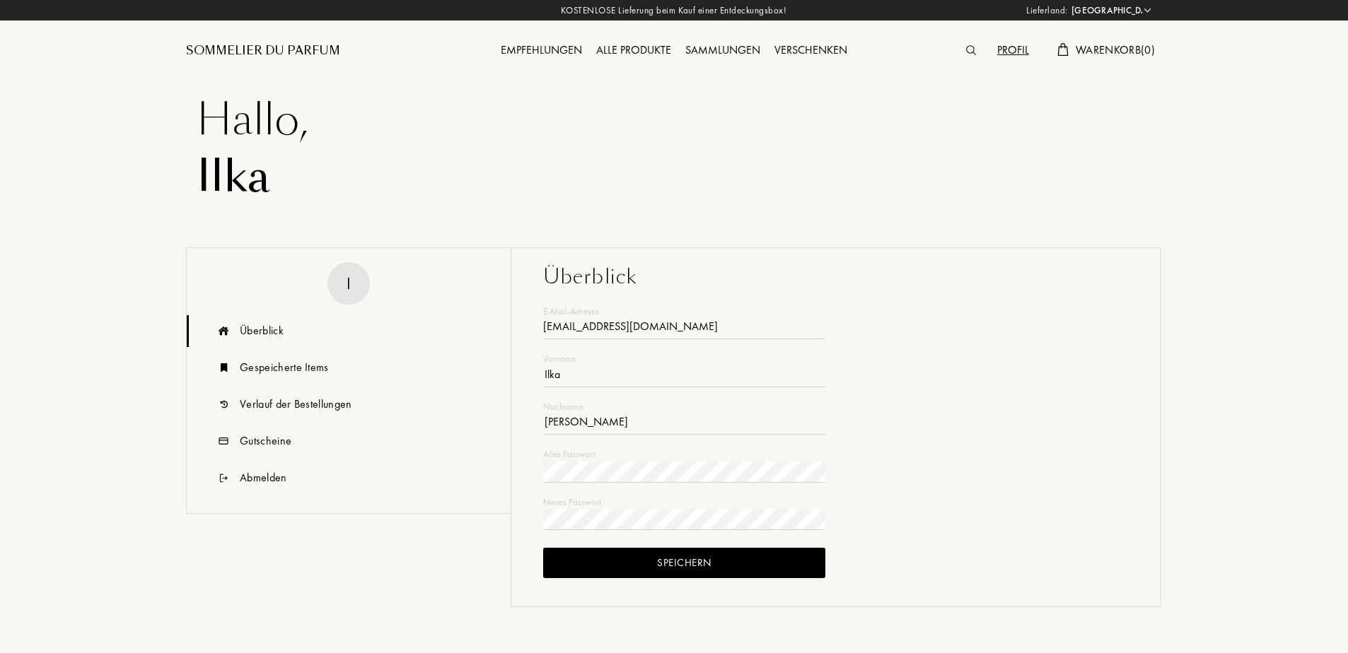
select select "DE"
click at [605, 326] on div "ije-arts@arcor.de" at bounding box center [684, 328] width 282 height 21
click at [1010, 46] on div "Profil" at bounding box center [1013, 51] width 46 height 18
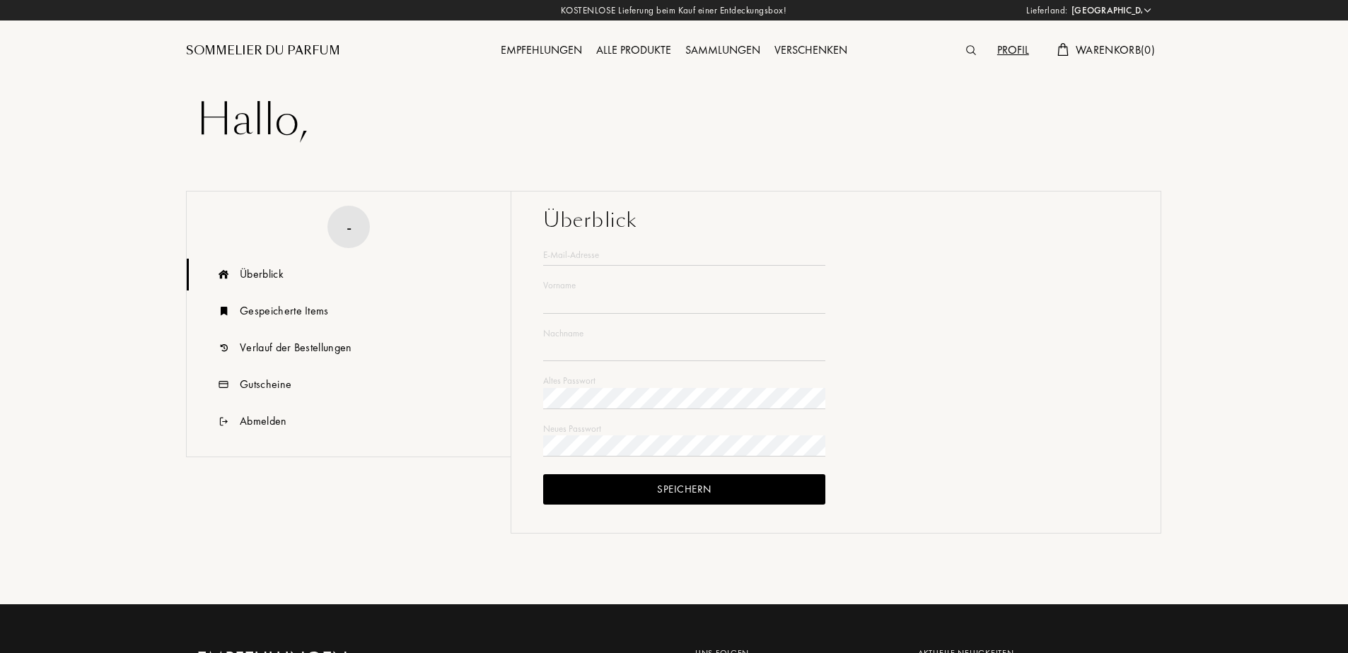
select select "DE"
type input "Ilka"
type input "[PERSON_NAME]"
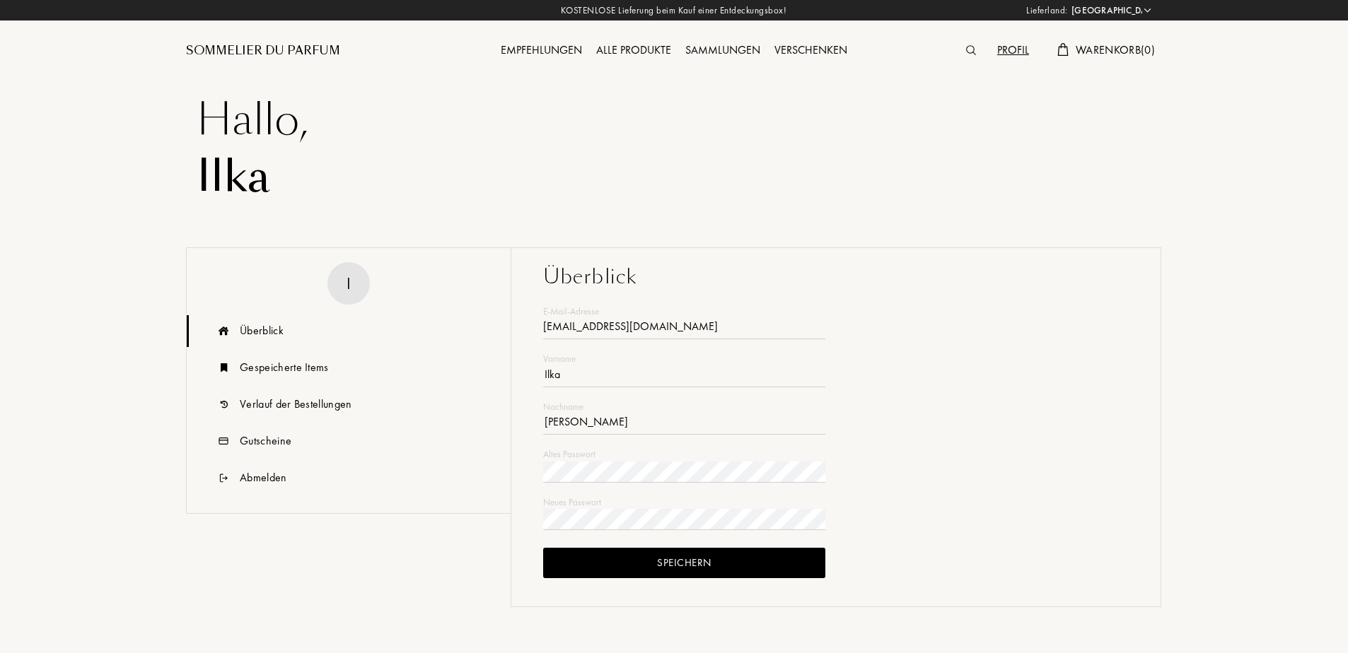
click at [631, 321] on div "ije-arts@arcor.de" at bounding box center [684, 328] width 282 height 21
click at [261, 480] on div "Abmelden" at bounding box center [263, 477] width 47 height 17
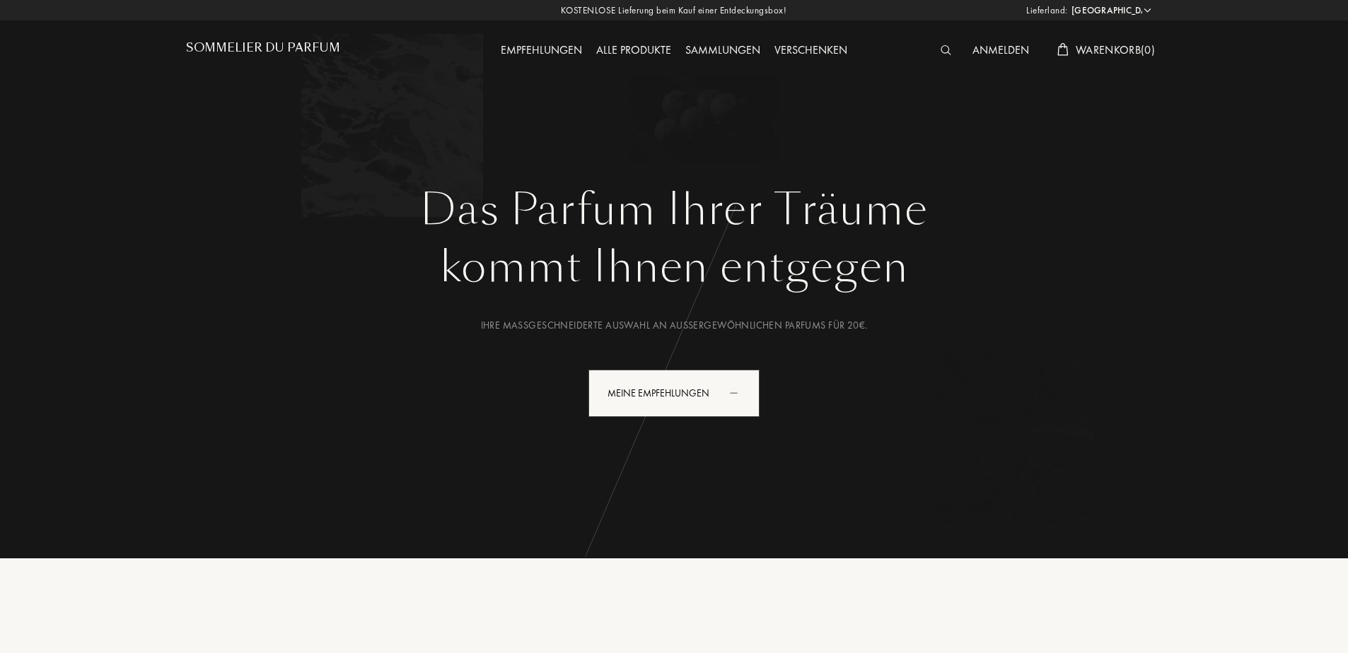
select select "DE"
